Goal: Task Accomplishment & Management: Use online tool/utility

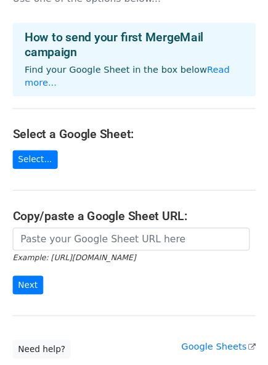
scroll to position [41, 0]
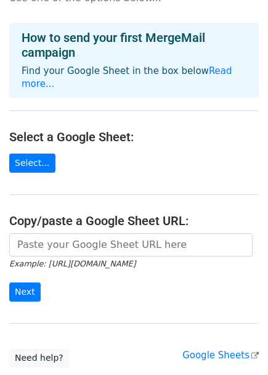
click at [33, 161] on main "Choose a Google Sheet Use one of the options below... How to send your first Me…" at bounding box center [134, 168] width 268 height 399
click at [33, 153] on link "Select..." at bounding box center [32, 162] width 46 height 19
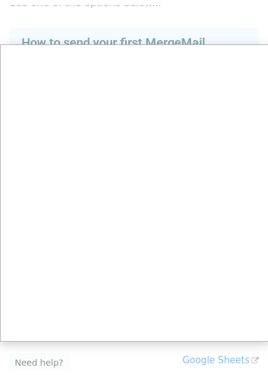
scroll to position [0, 0]
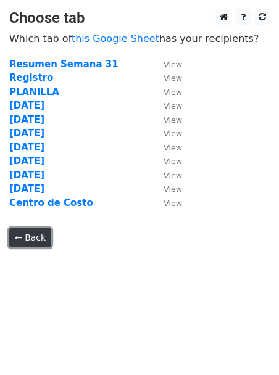
click at [35, 241] on link "← Back" at bounding box center [30, 237] width 42 height 19
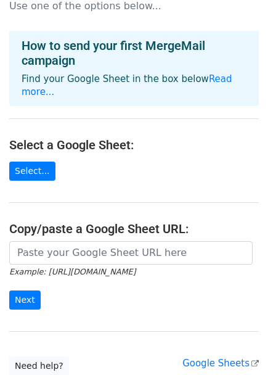
scroll to position [35, 0]
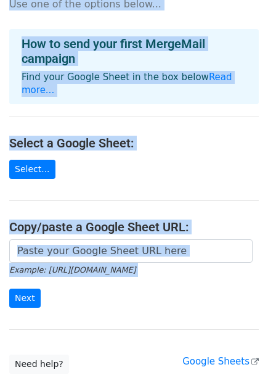
drag, startPoint x: 117, startPoint y: 311, endPoint x: 13, endPoint y: -91, distance: 415.1
click at [13, 0] on html "Choose a Google Sheet Use one of the options below... How to send your first Me…" at bounding box center [134, 218] width 268 height 507
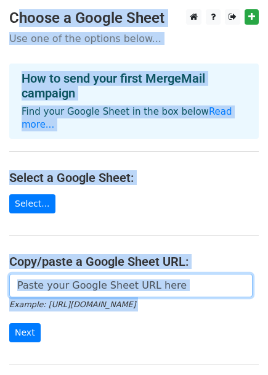
click at [70, 274] on input "url" at bounding box center [130, 285] width 243 height 23
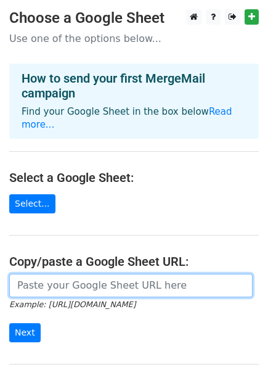
paste input "[URL][DOMAIN_NAME]"
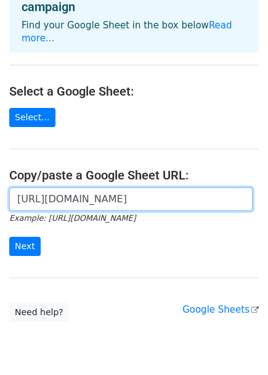
scroll to position [87, 0]
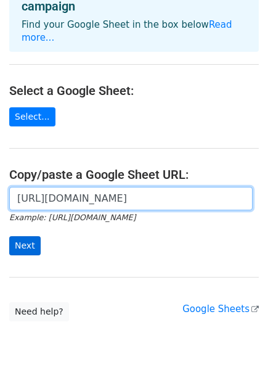
type input "[URL][DOMAIN_NAME]"
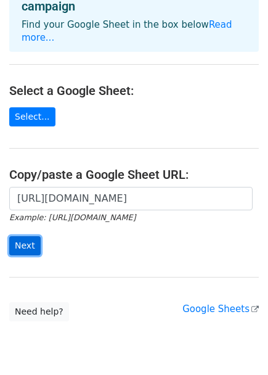
scroll to position [0, 0]
click at [27, 236] on input "Next" at bounding box center [24, 245] width 31 height 19
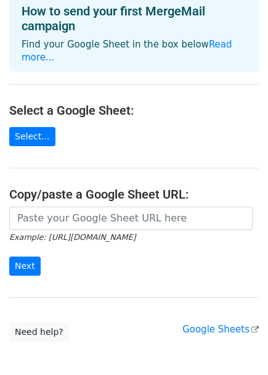
scroll to position [200, 0]
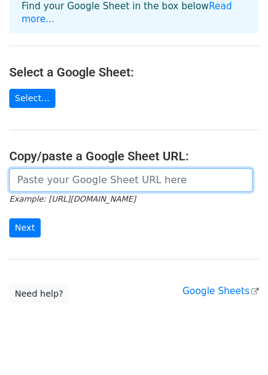
click at [139, 168] on input "url" at bounding box center [130, 179] width 243 height 23
paste input "[URL][DOMAIN_NAME]"
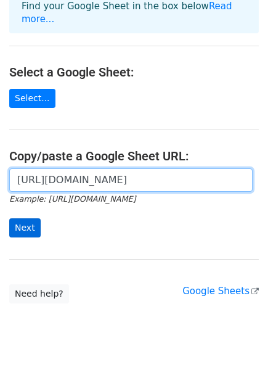
type input "https://docs.google.com/spreadsheets/d/1LasNzVbfX6t6eyZJyOVL18mBP-_4mnFa/edit?g…"
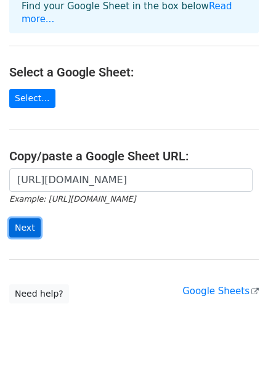
scroll to position [0, 0]
click at [30, 218] on input "Next" at bounding box center [24, 227] width 31 height 19
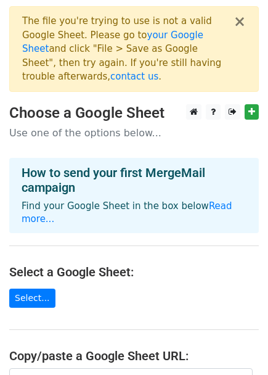
scroll to position [200, 0]
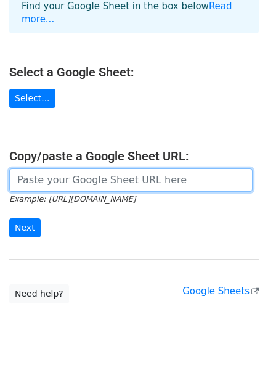
click at [77, 168] on input "url" at bounding box center [130, 179] width 243 height 23
paste input "https://docs.google.com/spreadsheets/d/1AkaoOWrHb0n3uUC06YQ4lheP-WshuX2aIkWIbeD…"
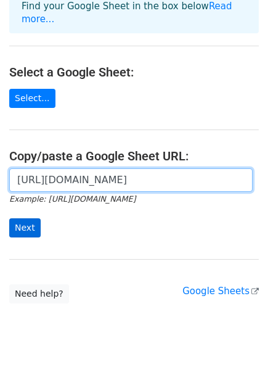
type input "https://docs.google.com/spreadsheets/d/1AkaoOWrHb0n3uUC06YQ4lheP-WshuX2aIkWIbeD…"
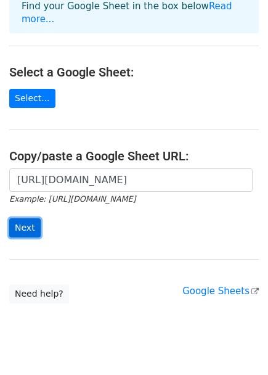
scroll to position [0, 0]
click at [21, 218] on input "Next" at bounding box center [24, 227] width 31 height 19
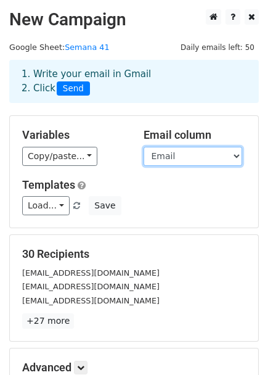
click at [194, 158] on select "First Name Email" at bounding box center [193, 156] width 99 height 19
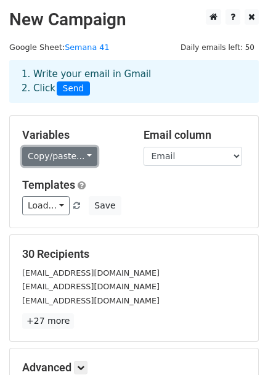
click at [82, 158] on link "Copy/paste..." at bounding box center [59, 156] width 75 height 19
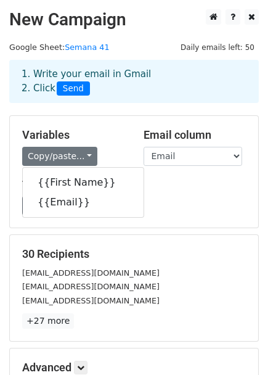
click at [114, 126] on div "Variables Copy/paste... {{First Name}} {{Email}} Email column First Name Email …" at bounding box center [134, 172] width 248 height 112
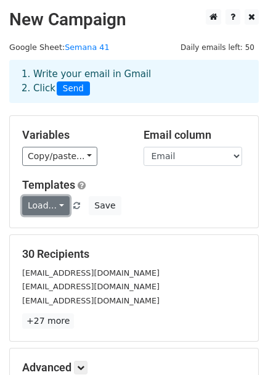
click at [53, 213] on link "Load..." at bounding box center [45, 205] width 47 height 19
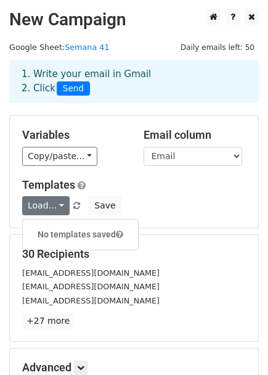
click at [136, 194] on div "Templates Load... No templates saved Save" at bounding box center [134, 197] width 242 height 38
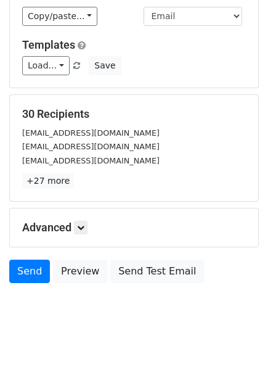
scroll to position [141, 0]
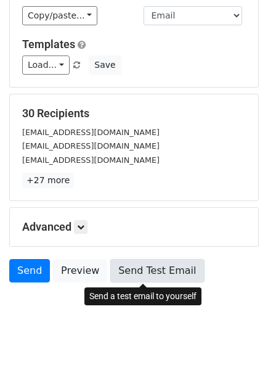
click at [161, 271] on link "Send Test Email" at bounding box center [157, 270] width 94 height 23
click at [152, 273] on link "Send Test Email" at bounding box center [157, 270] width 94 height 23
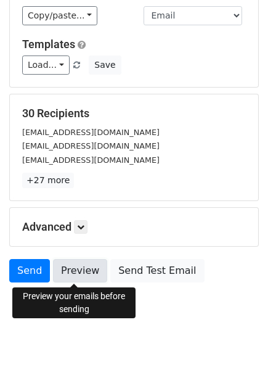
click at [78, 275] on link "Preview" at bounding box center [80, 270] width 54 height 23
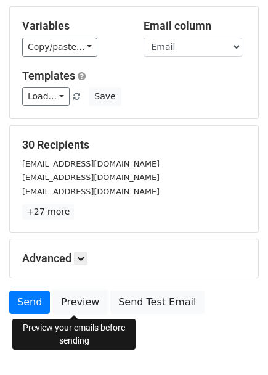
scroll to position [153, 0]
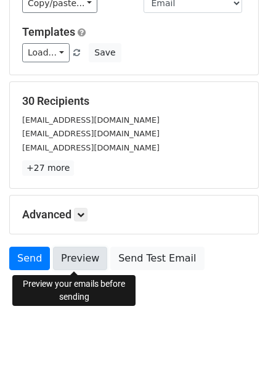
click at [89, 260] on link "Preview" at bounding box center [80, 258] width 54 height 23
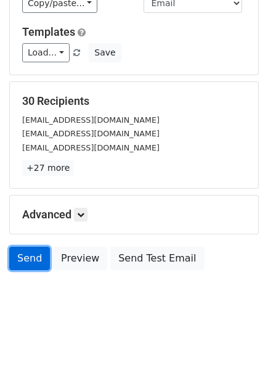
click at [31, 261] on link "Send" at bounding box center [29, 258] width 41 height 23
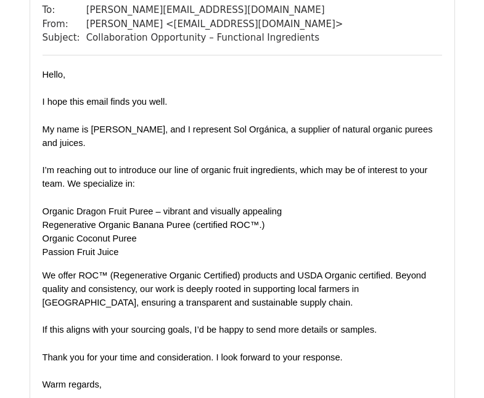
scroll to position [4342, 0]
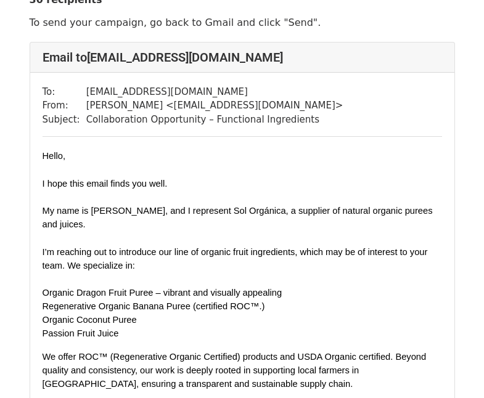
scroll to position [47, 0]
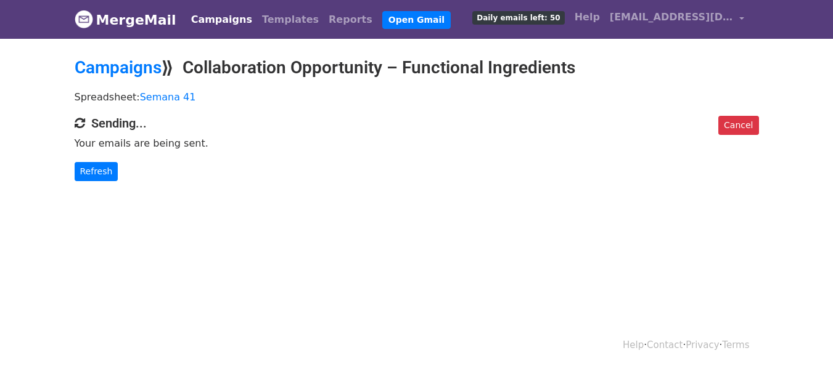
scroll to position [2, 0]
